Goal: Transaction & Acquisition: Purchase product/service

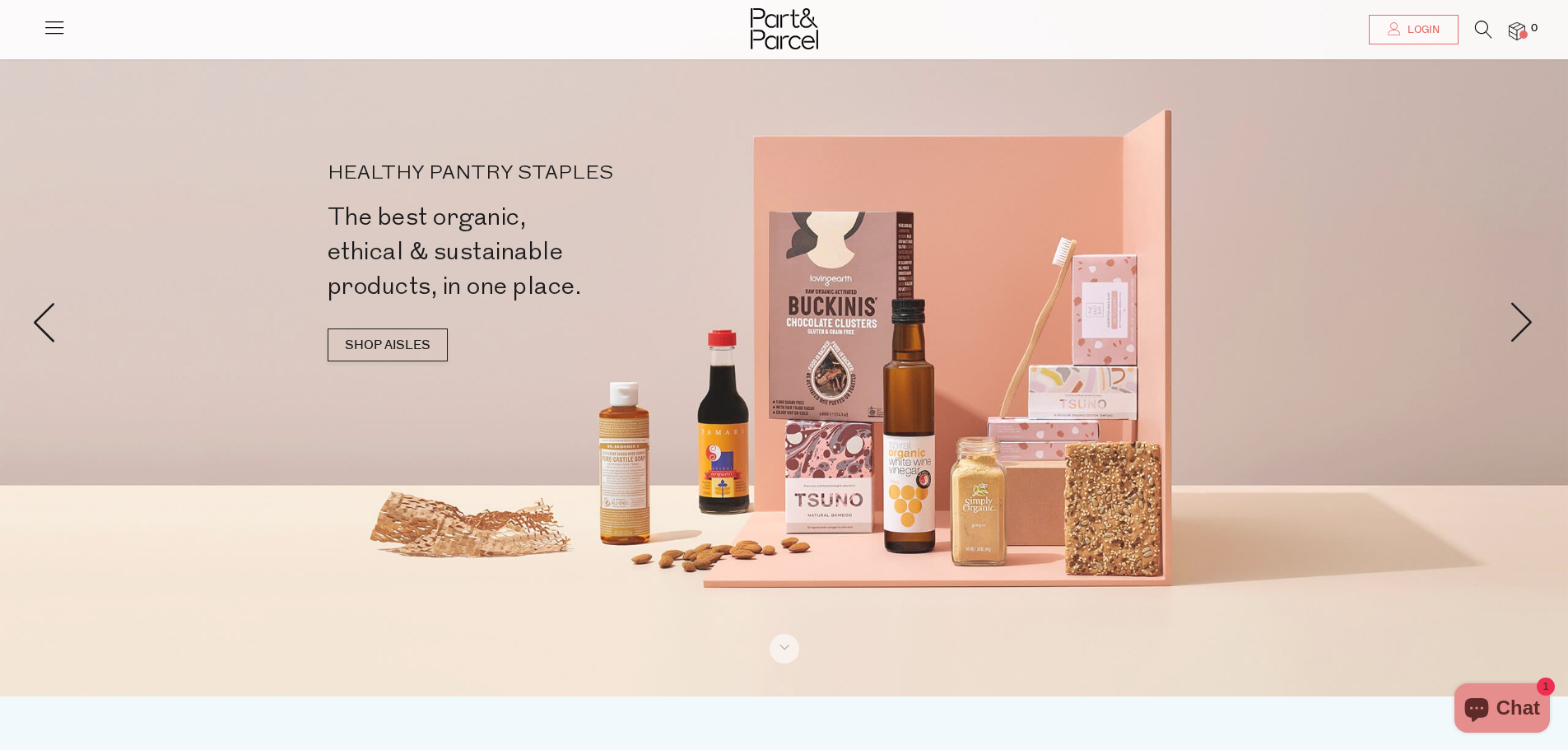
scroll to position [82, 0]
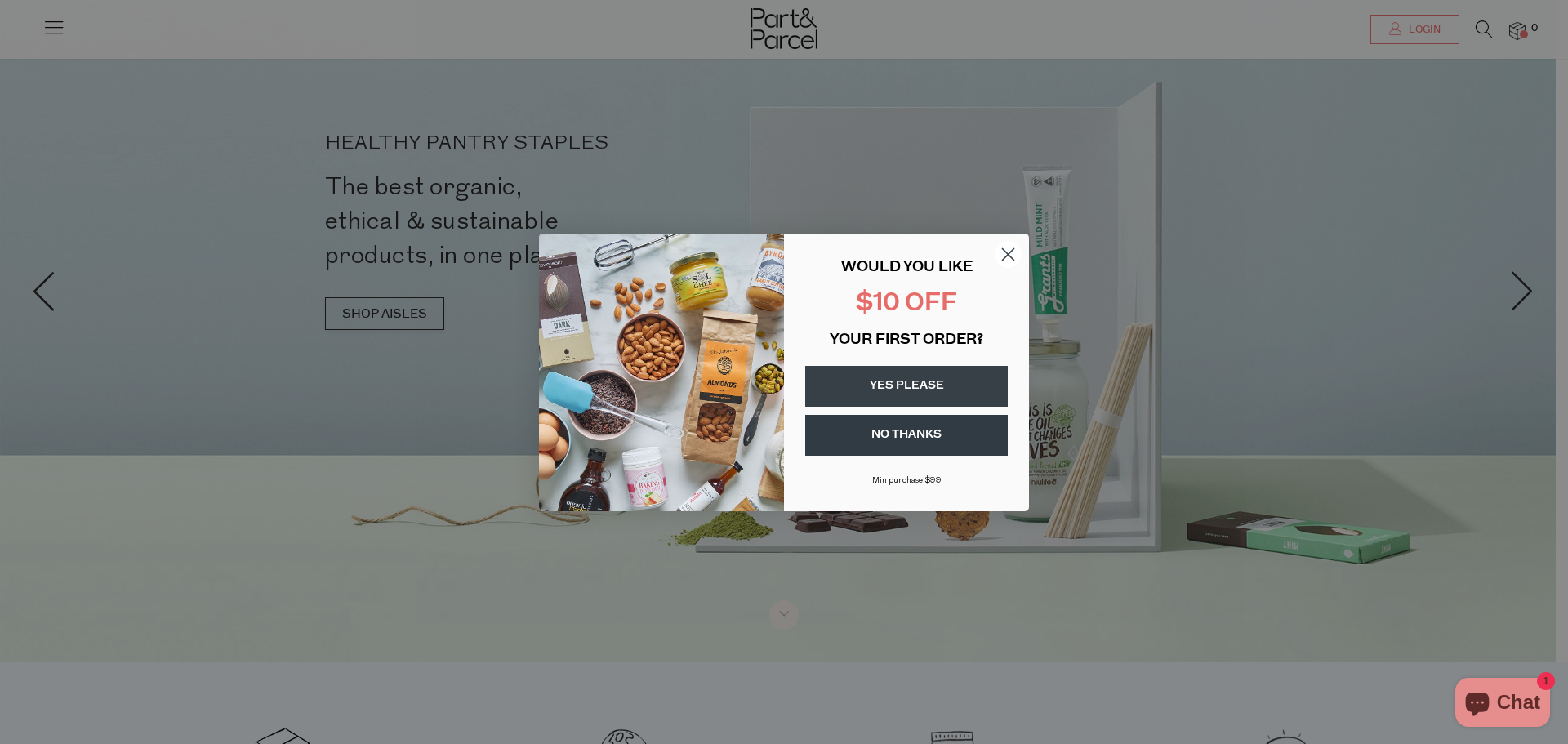
click at [1005, 256] on circle "Close dialog" at bounding box center [1008, 253] width 27 height 27
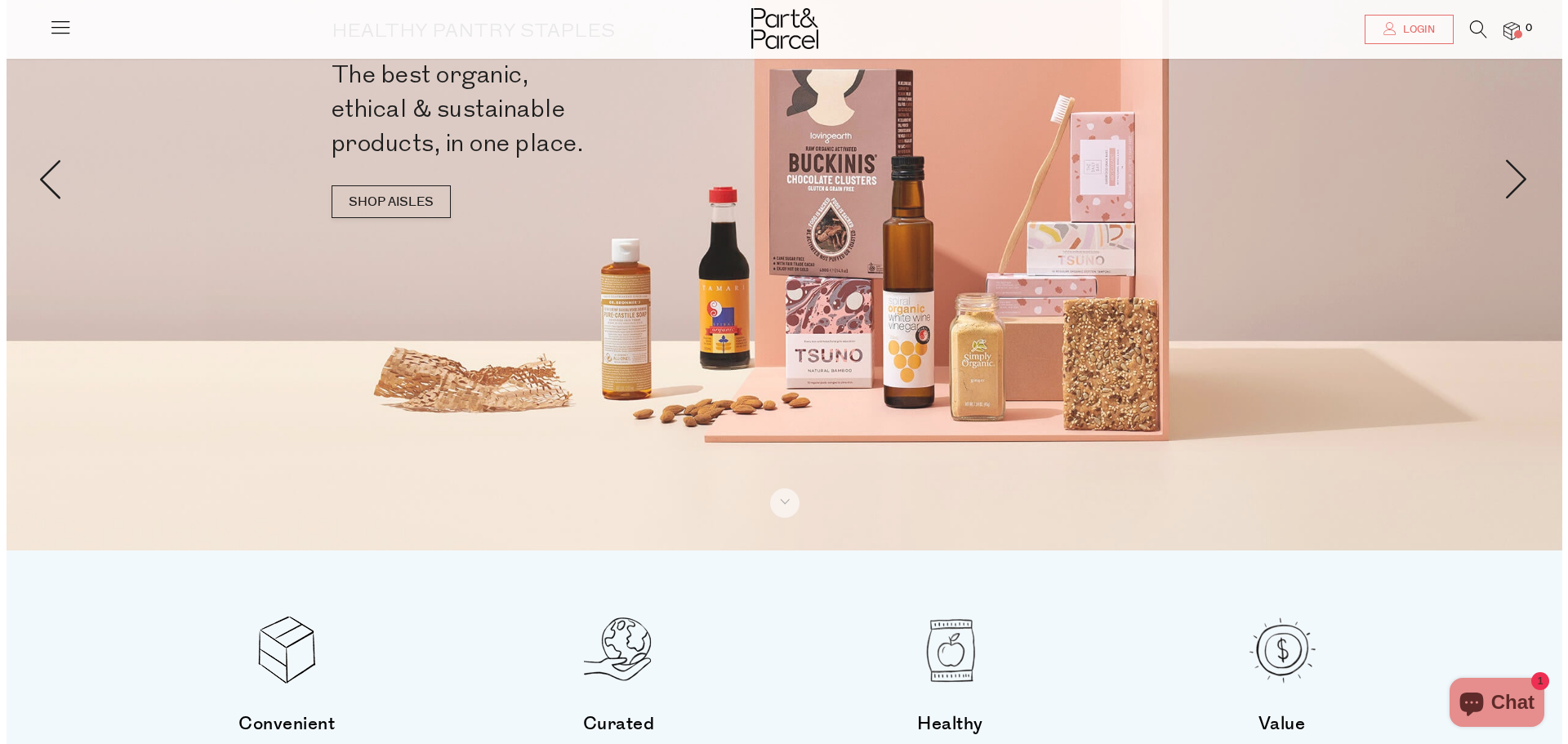
scroll to position [0, 0]
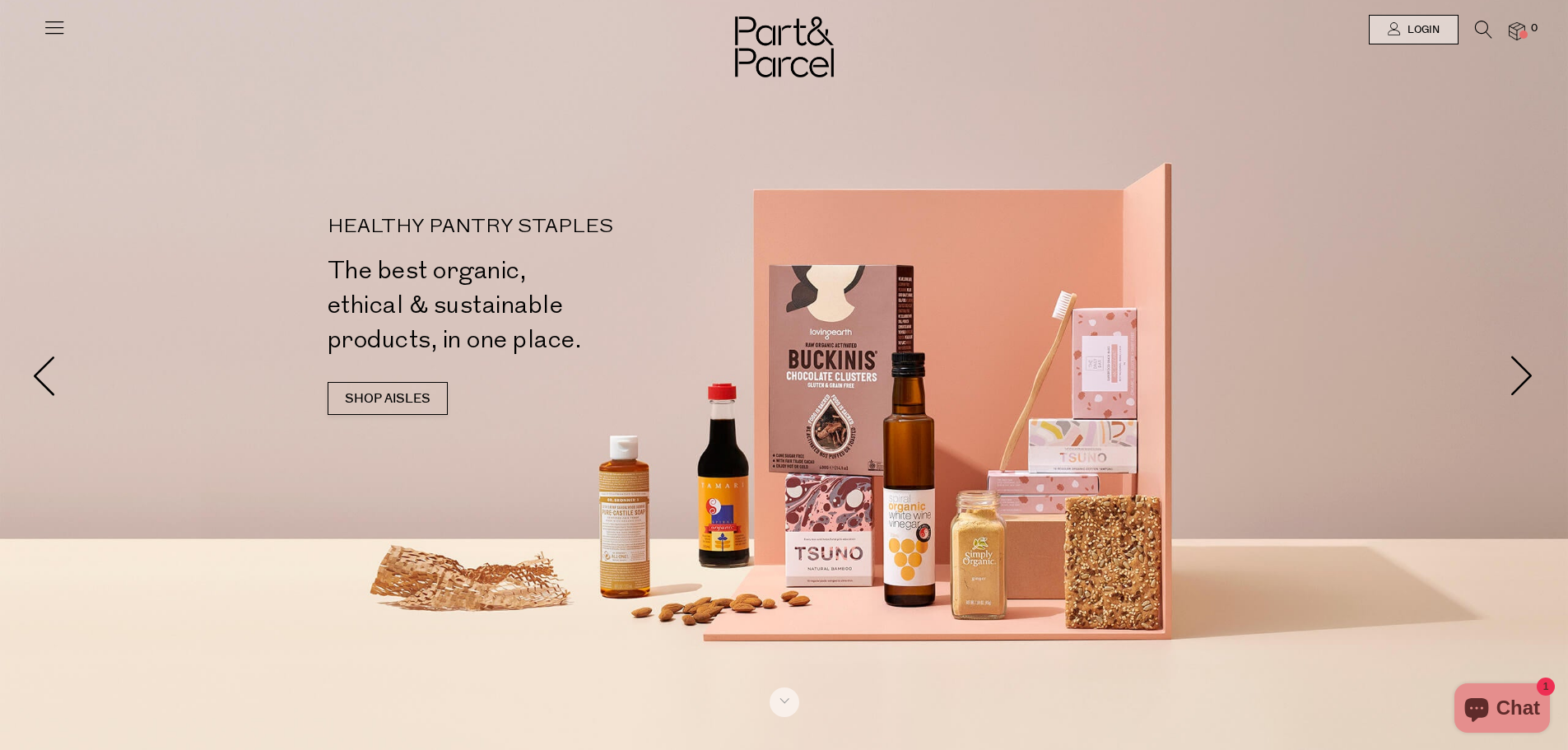
click at [65, 28] on icon at bounding box center [55, 27] width 23 height 23
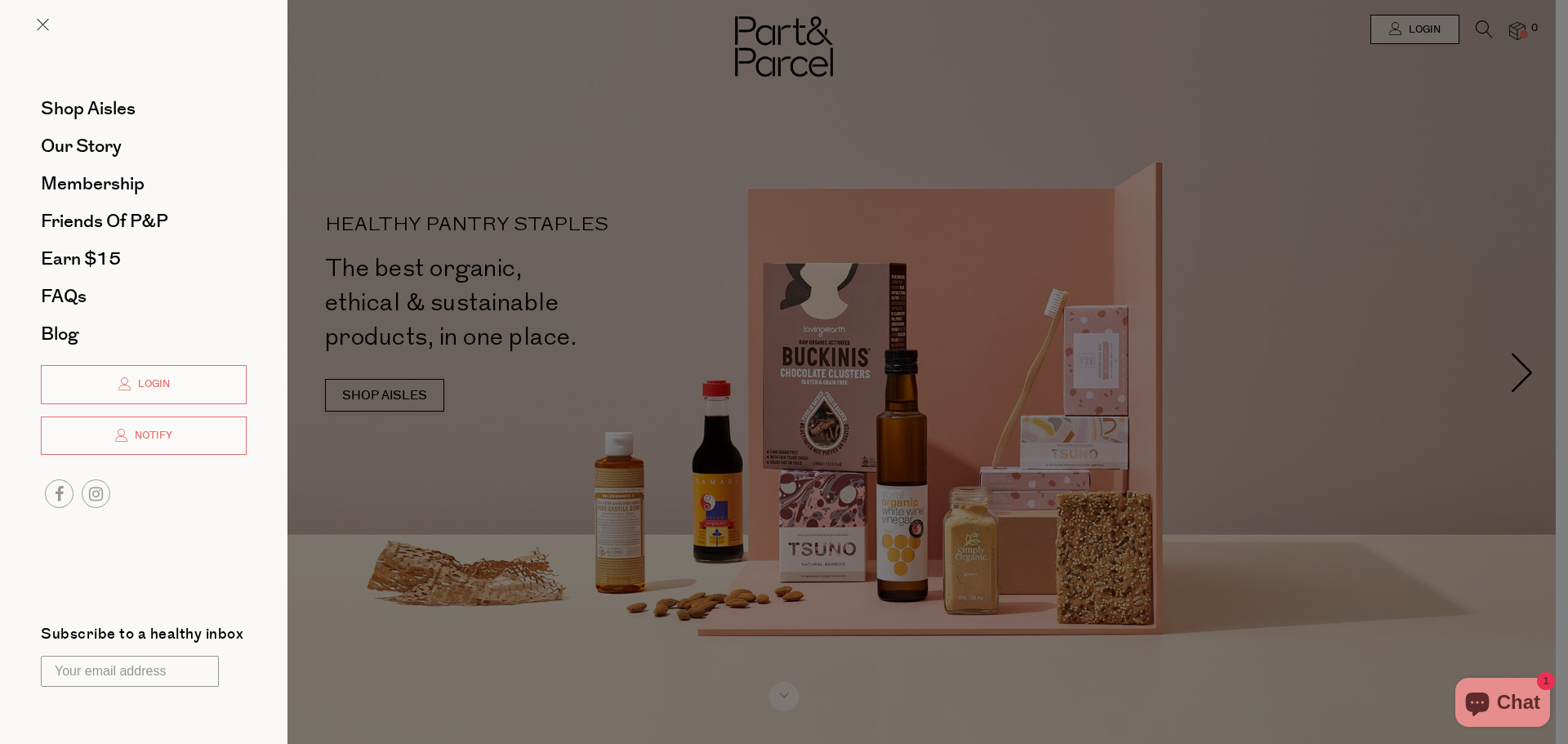
drag, startPoint x: 443, startPoint y: 129, endPoint x: 529, endPoint y: 121, distance: 86.4
click at [443, 128] on div at bounding box center [784, 372] width 1568 height 744
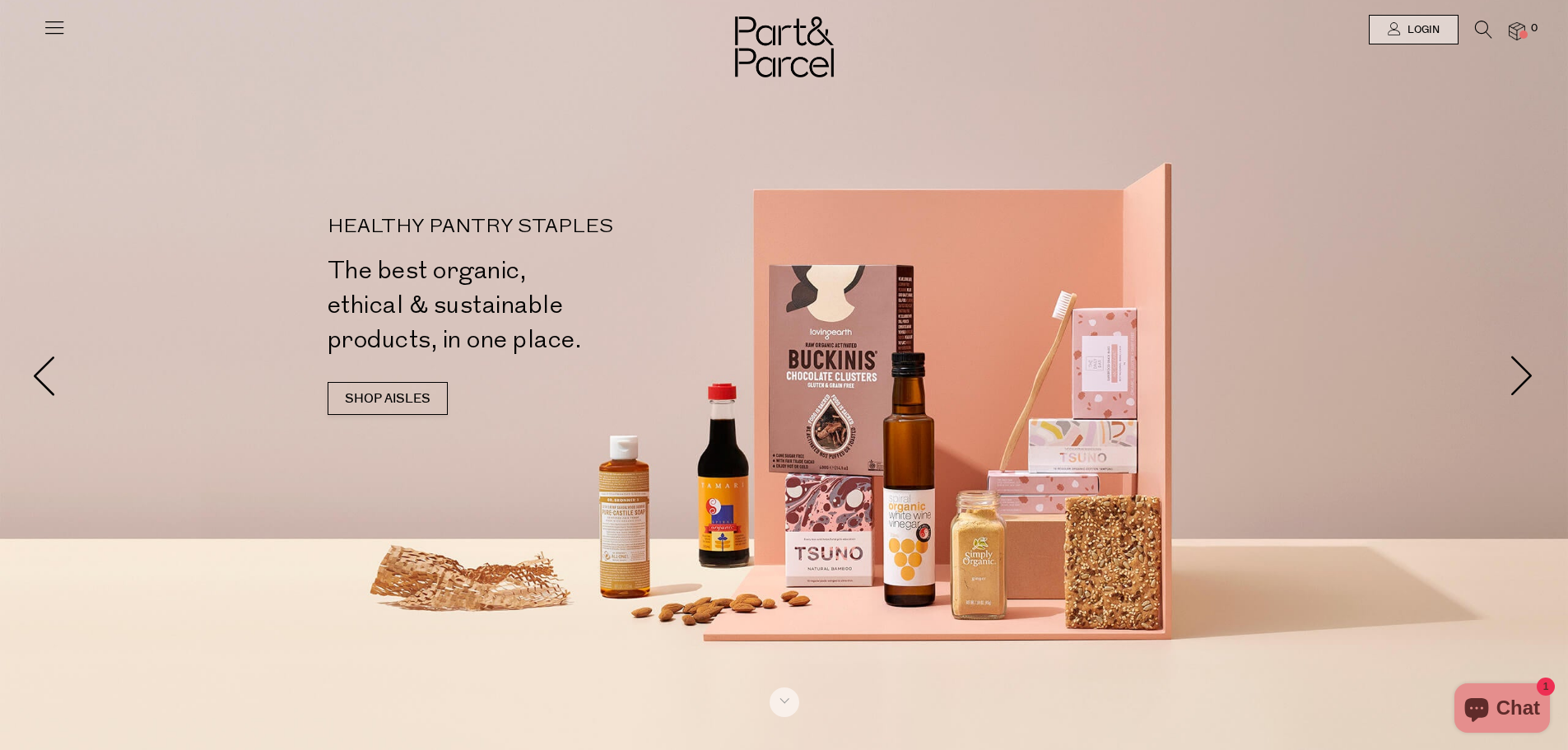
click at [1484, 23] on icon at bounding box center [1483, 30] width 17 height 18
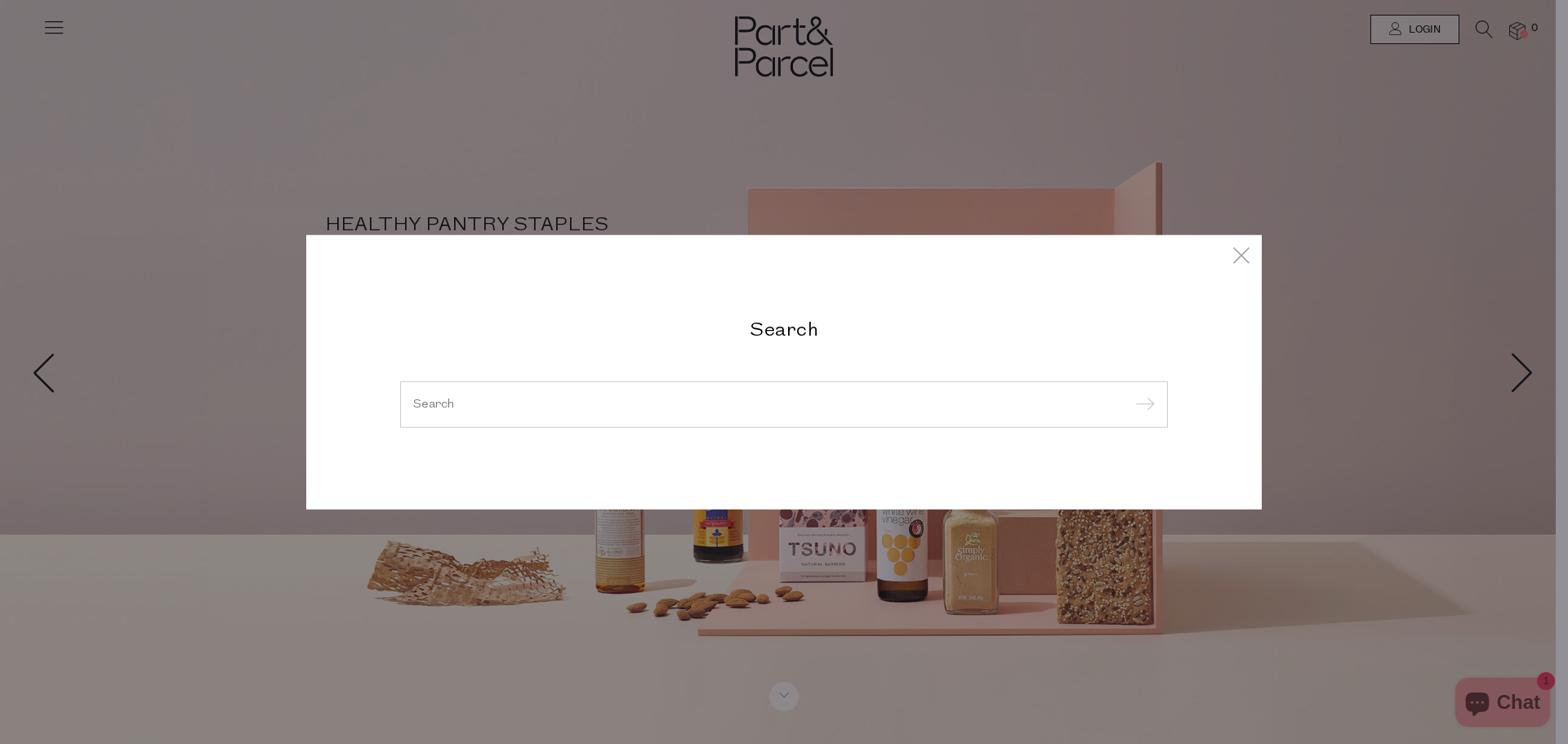
click at [713, 401] on input "search" at bounding box center [784, 404] width 742 height 12
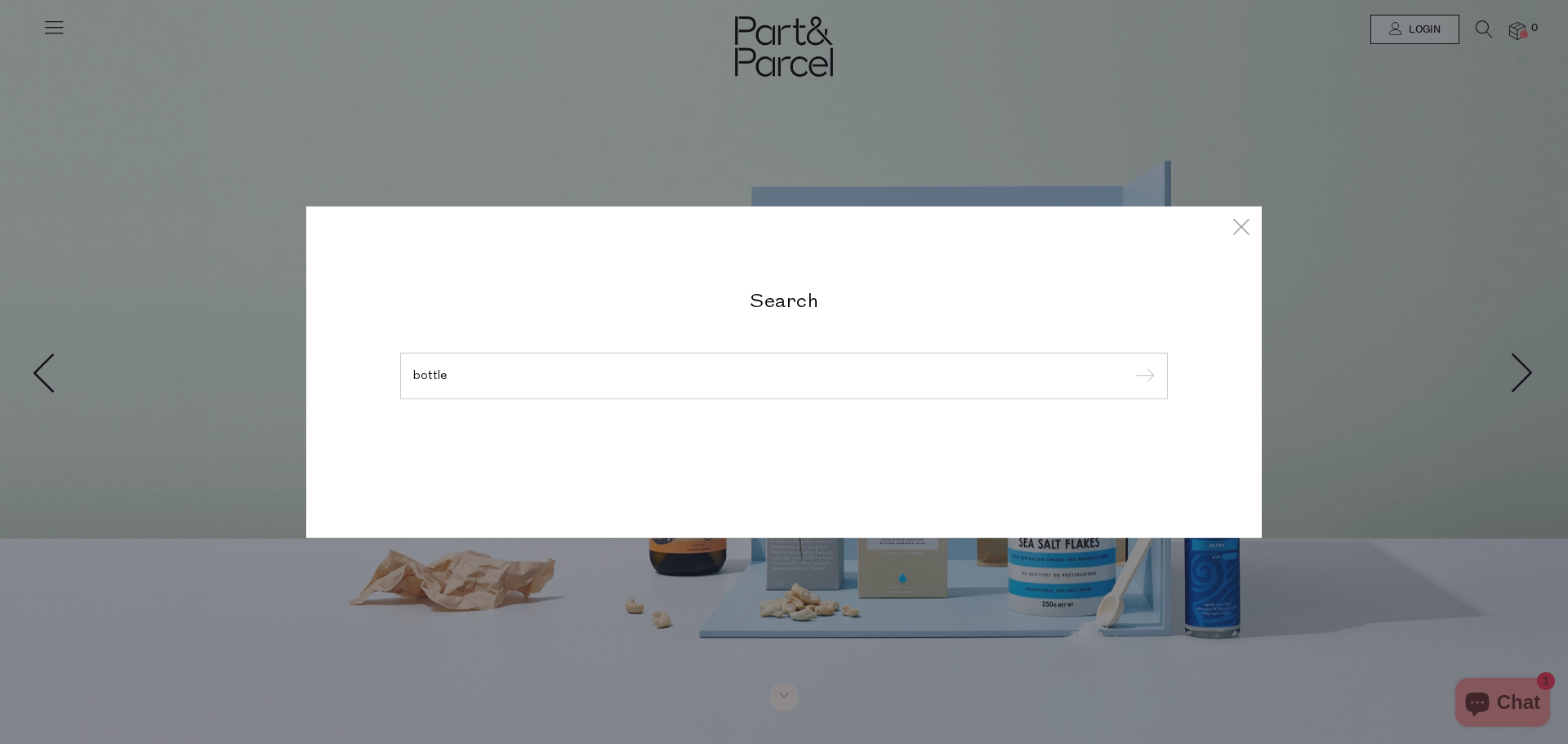
type input "bottle"
click at [1130, 364] on input "submit" at bounding box center [1142, 377] width 25 height 25
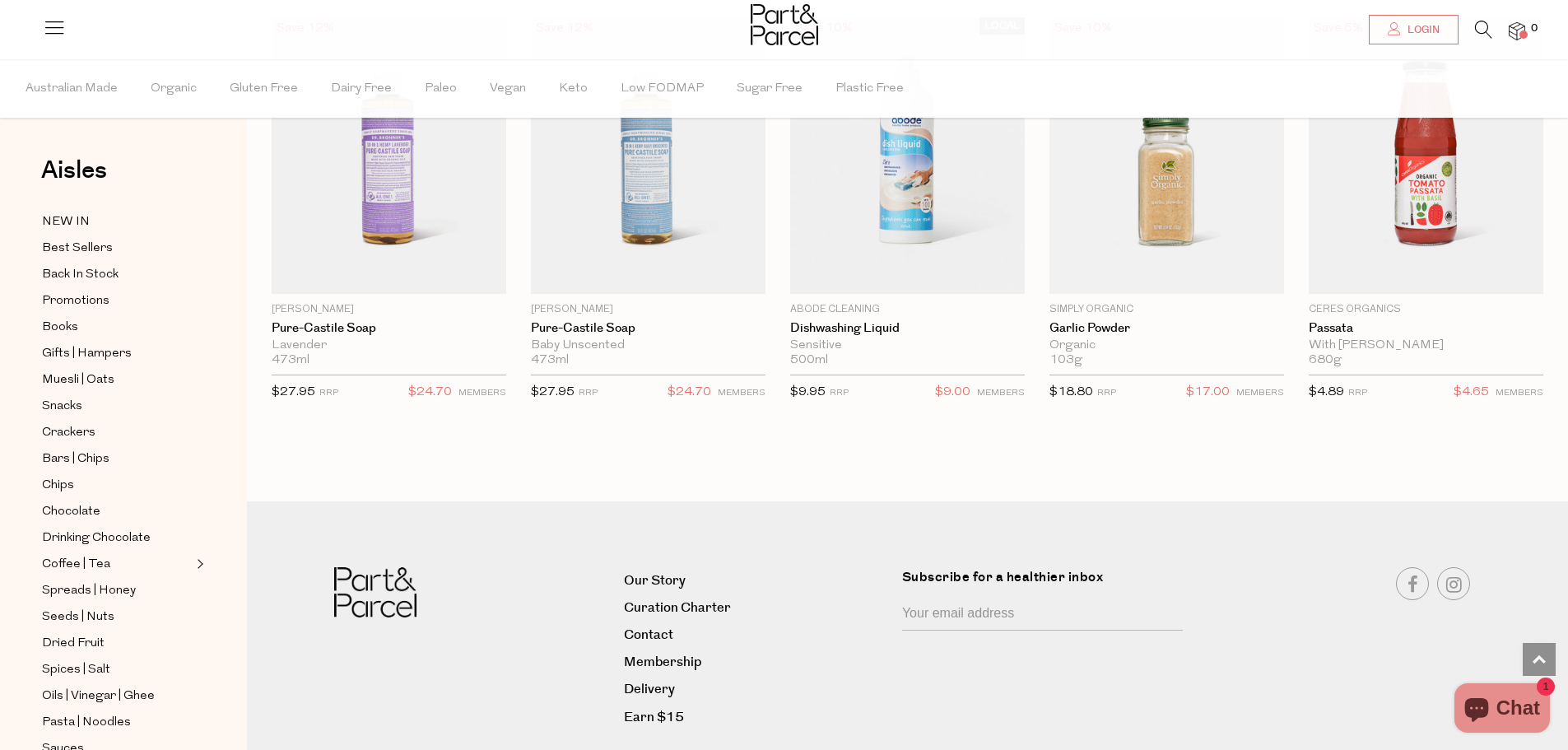
scroll to position [3176, 0]
